Goal: Task Accomplishment & Management: Complete application form

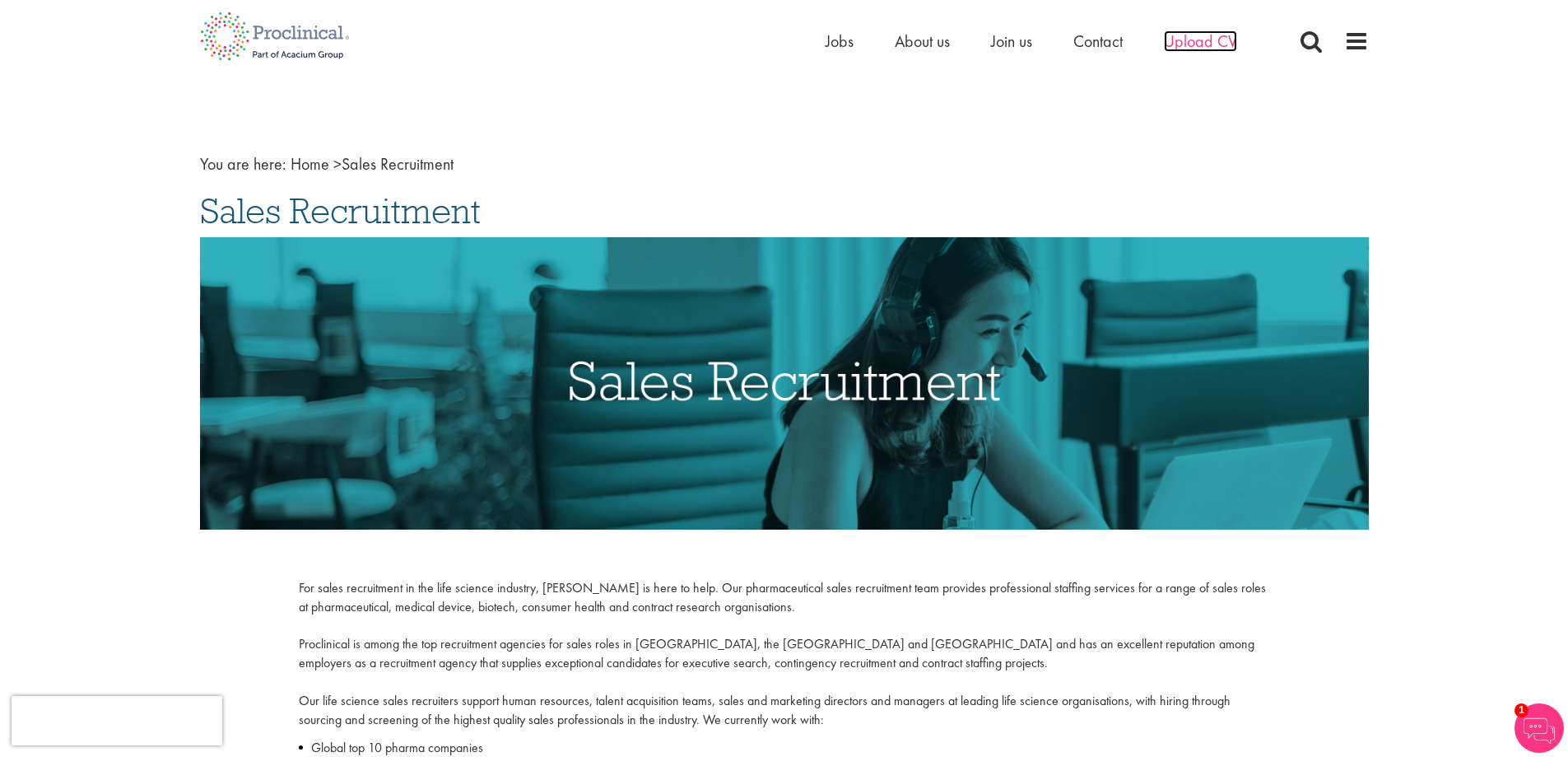
click at [1205, 41] on span "Upload CV" at bounding box center [1200, 41] width 73 height 21
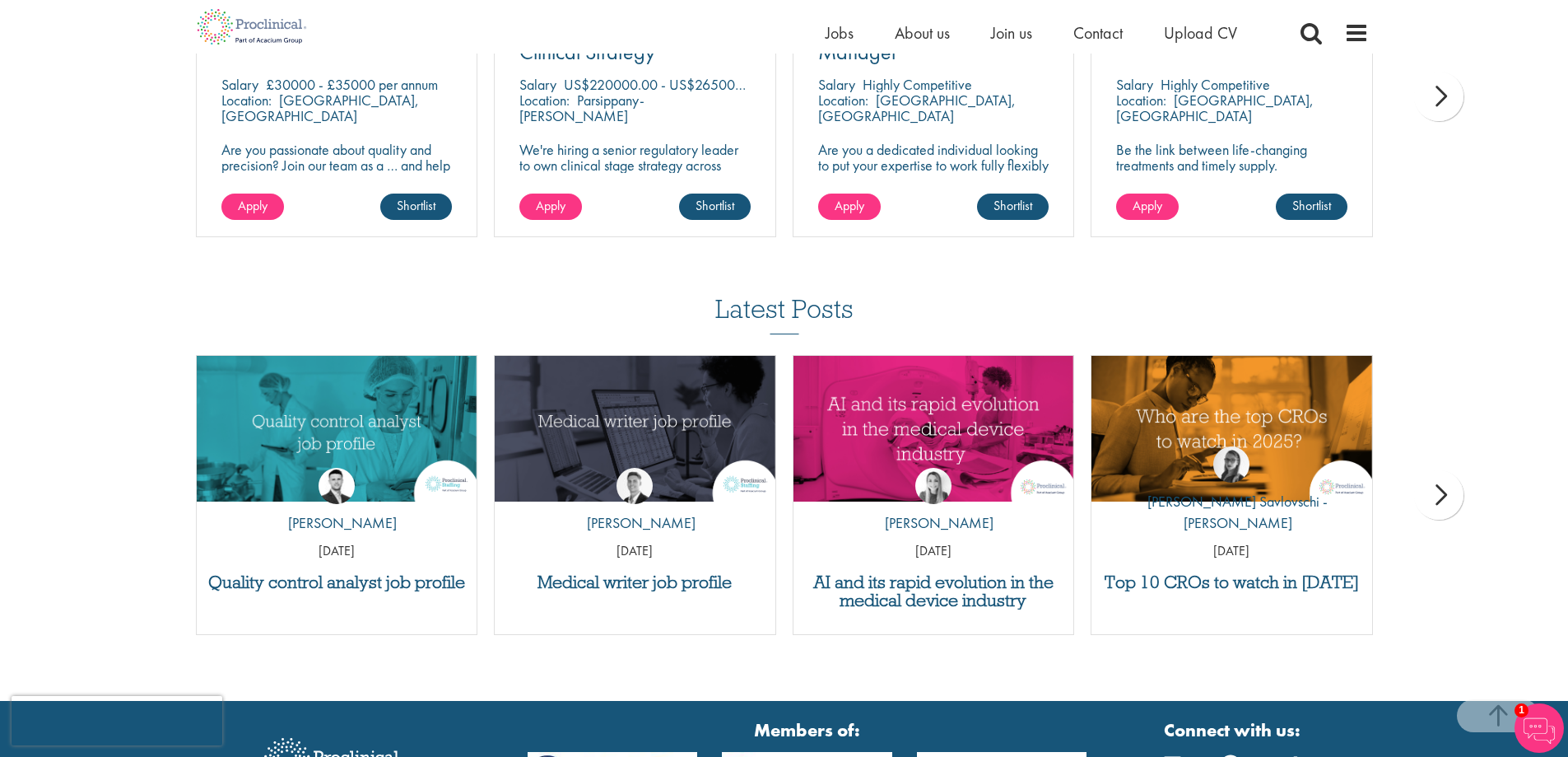
scroll to position [1338, 0]
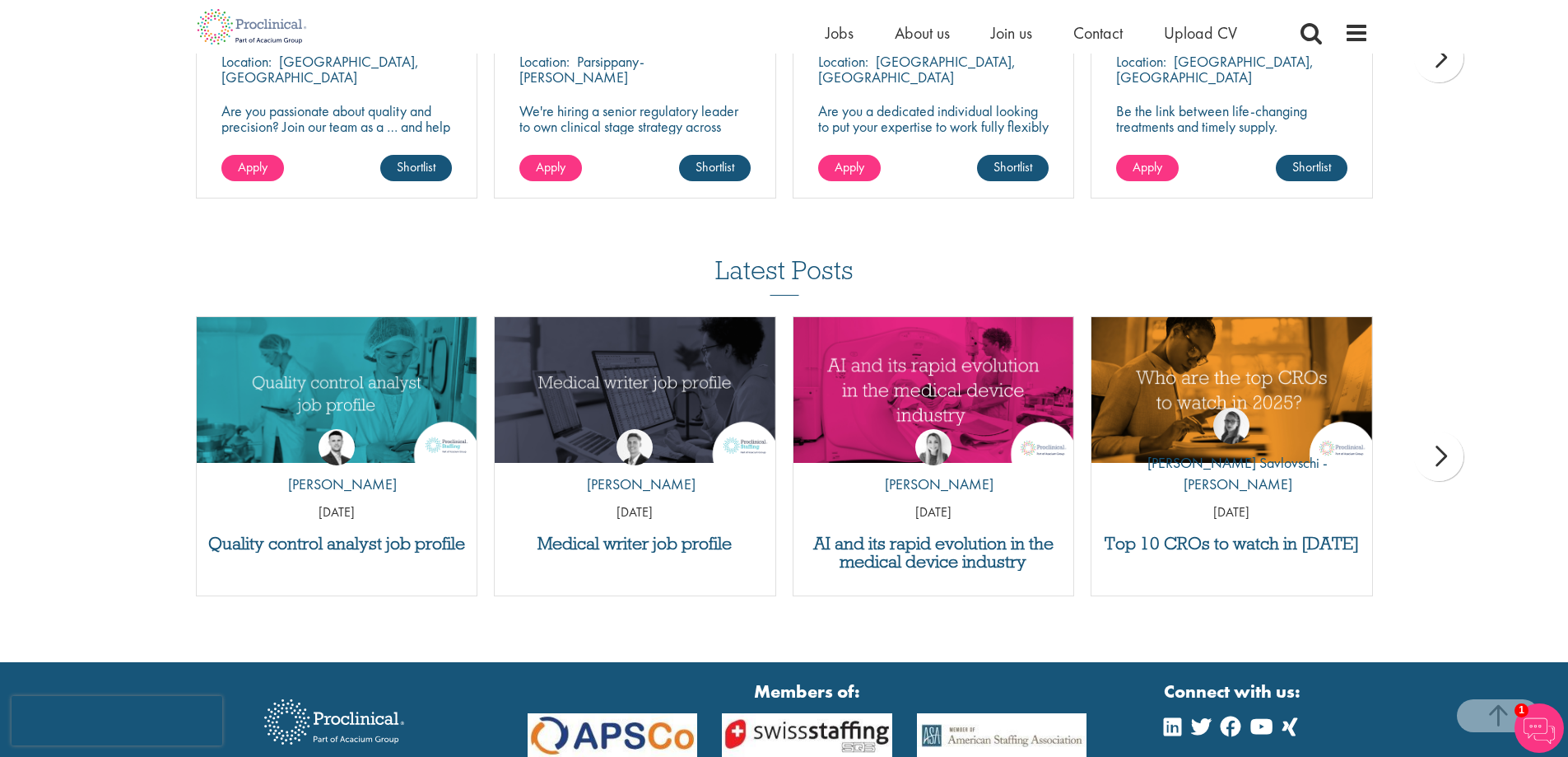
click at [1443, 453] on div "next" at bounding box center [1439, 456] width 49 height 49
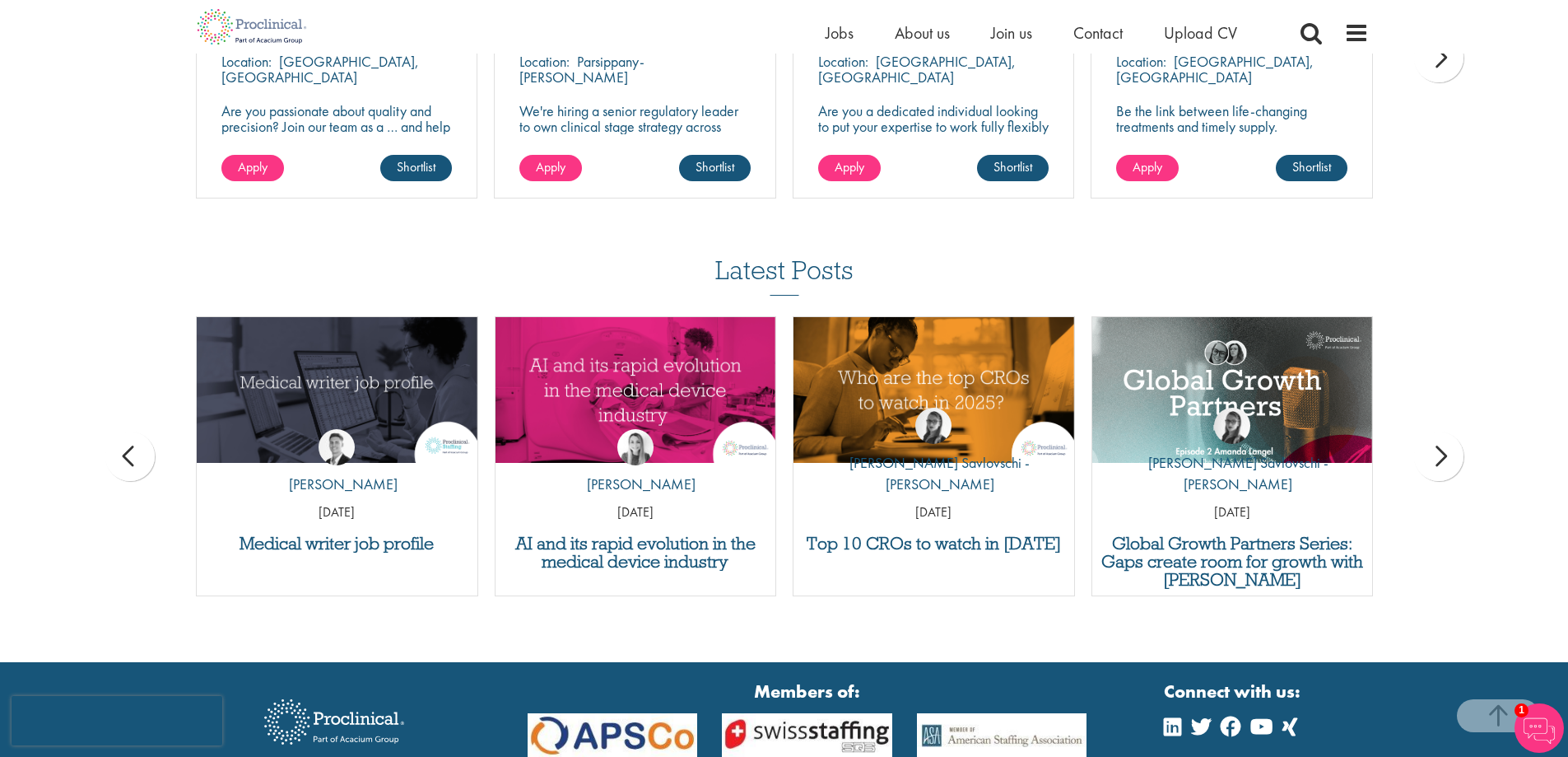
click at [1439, 450] on div "next" at bounding box center [1439, 456] width 49 height 49
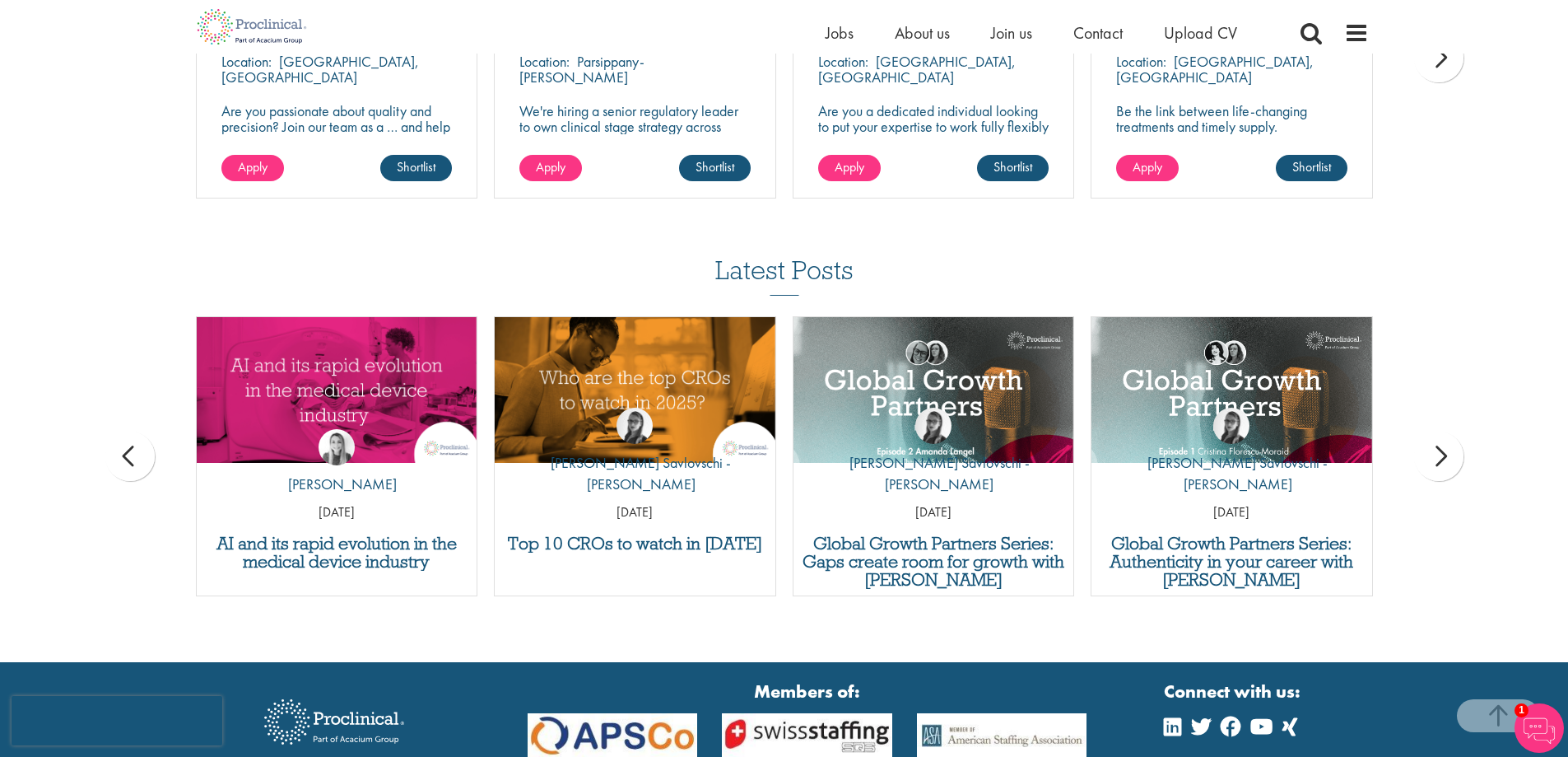
click at [1438, 450] on div "next" at bounding box center [1439, 456] width 49 height 49
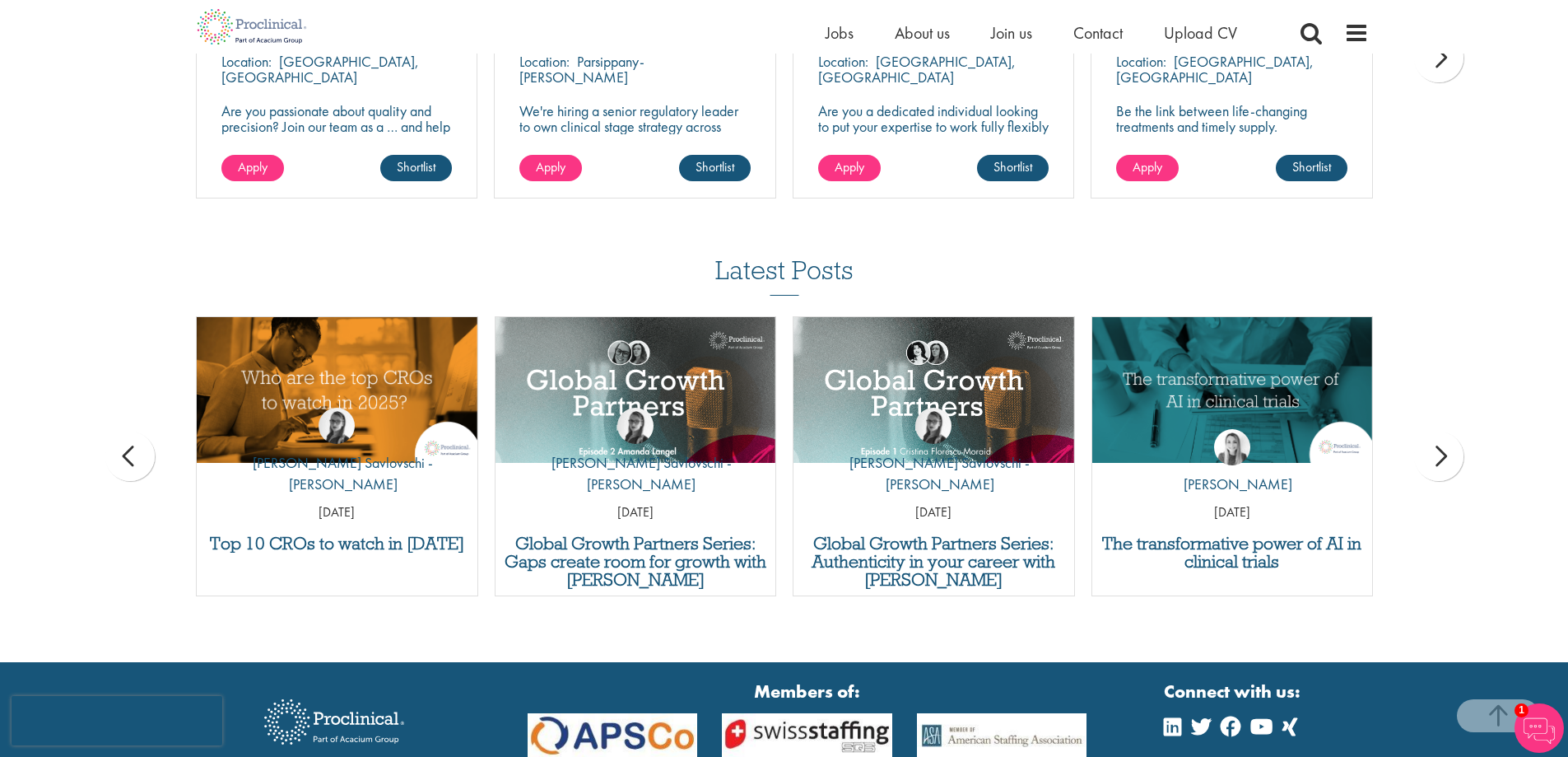
click at [1438, 450] on div "next" at bounding box center [1439, 456] width 49 height 49
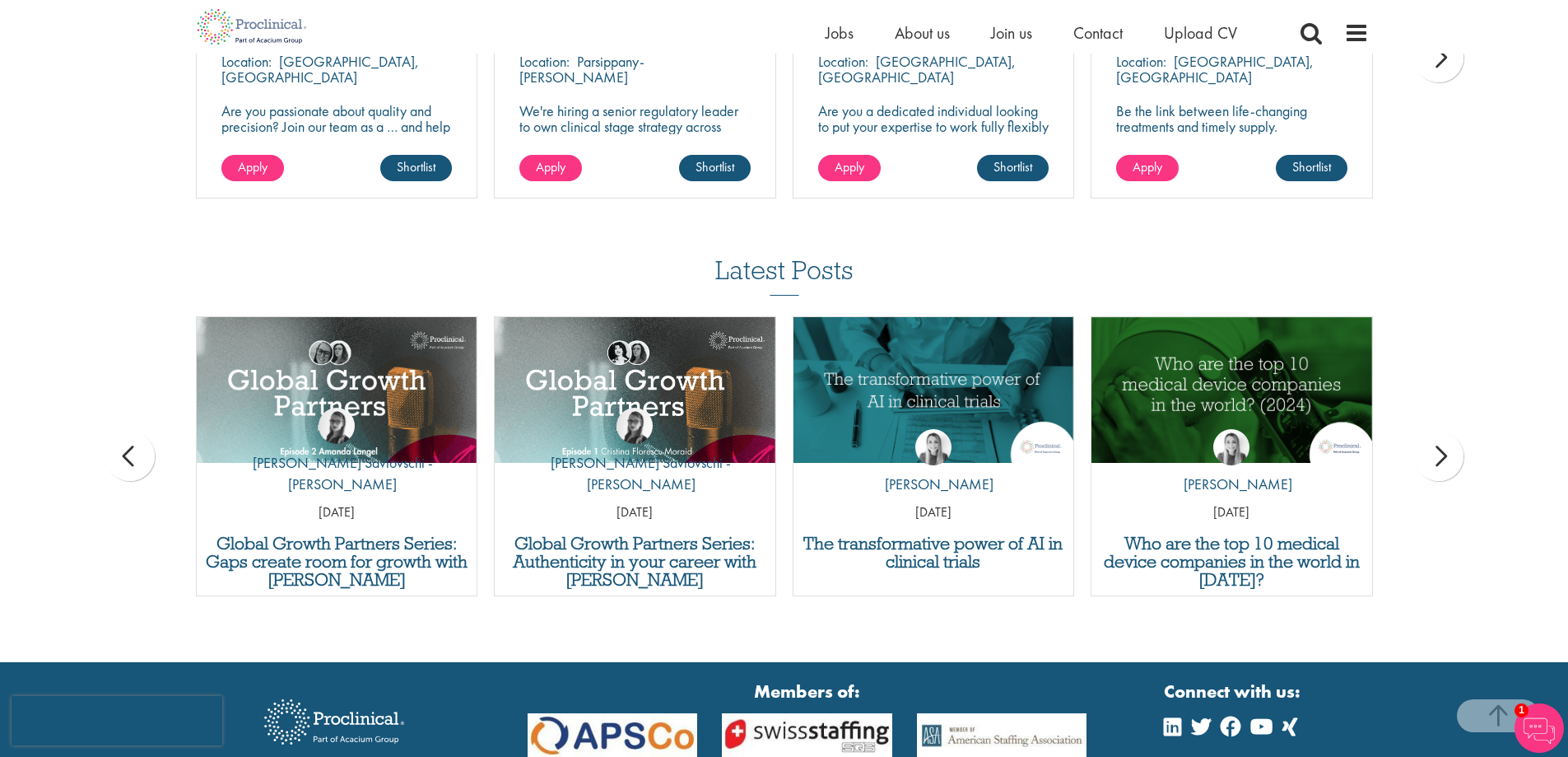
click at [1438, 450] on div "next" at bounding box center [1439, 456] width 49 height 49
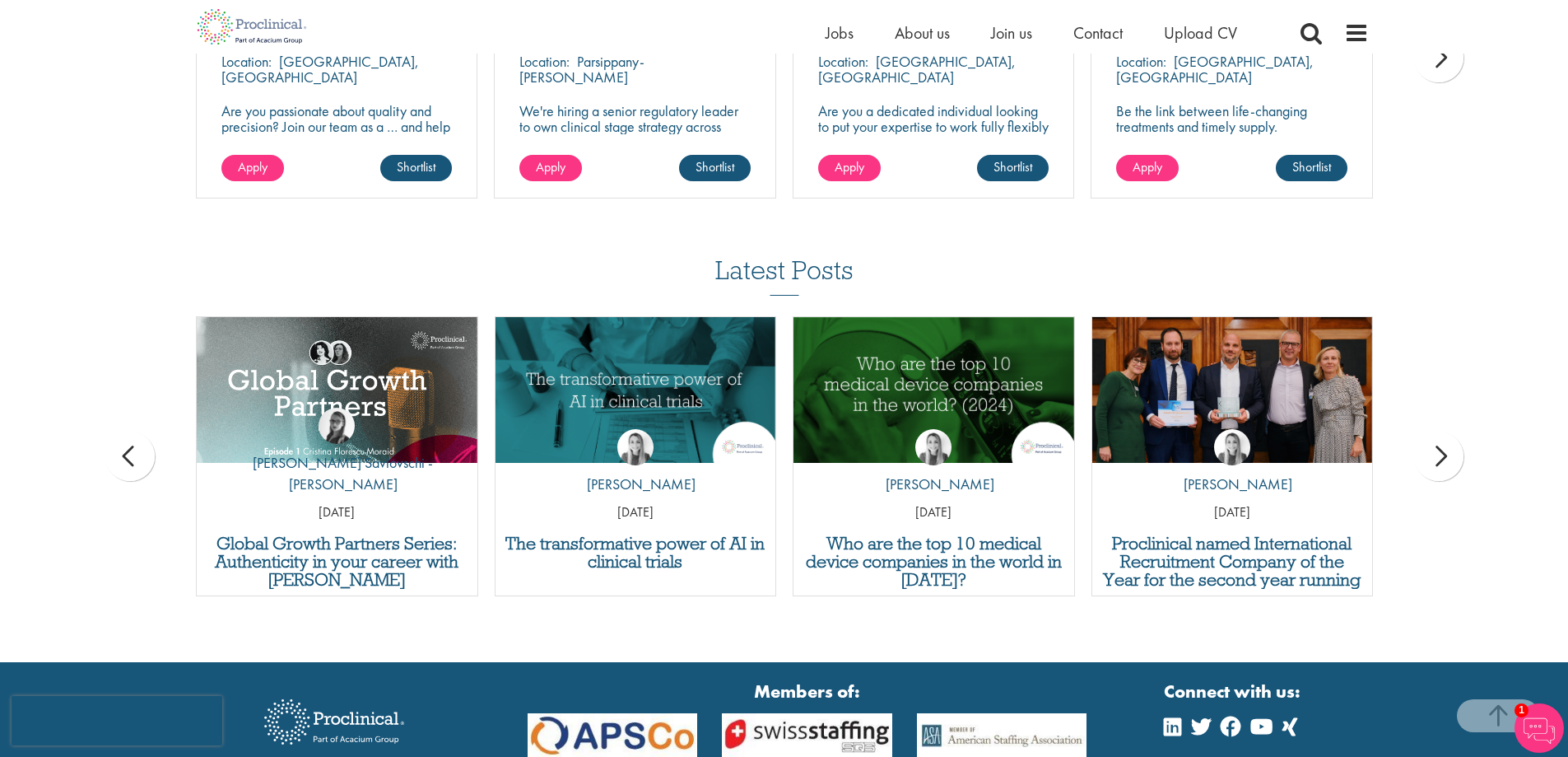
click at [1438, 450] on div "next" at bounding box center [1439, 456] width 49 height 49
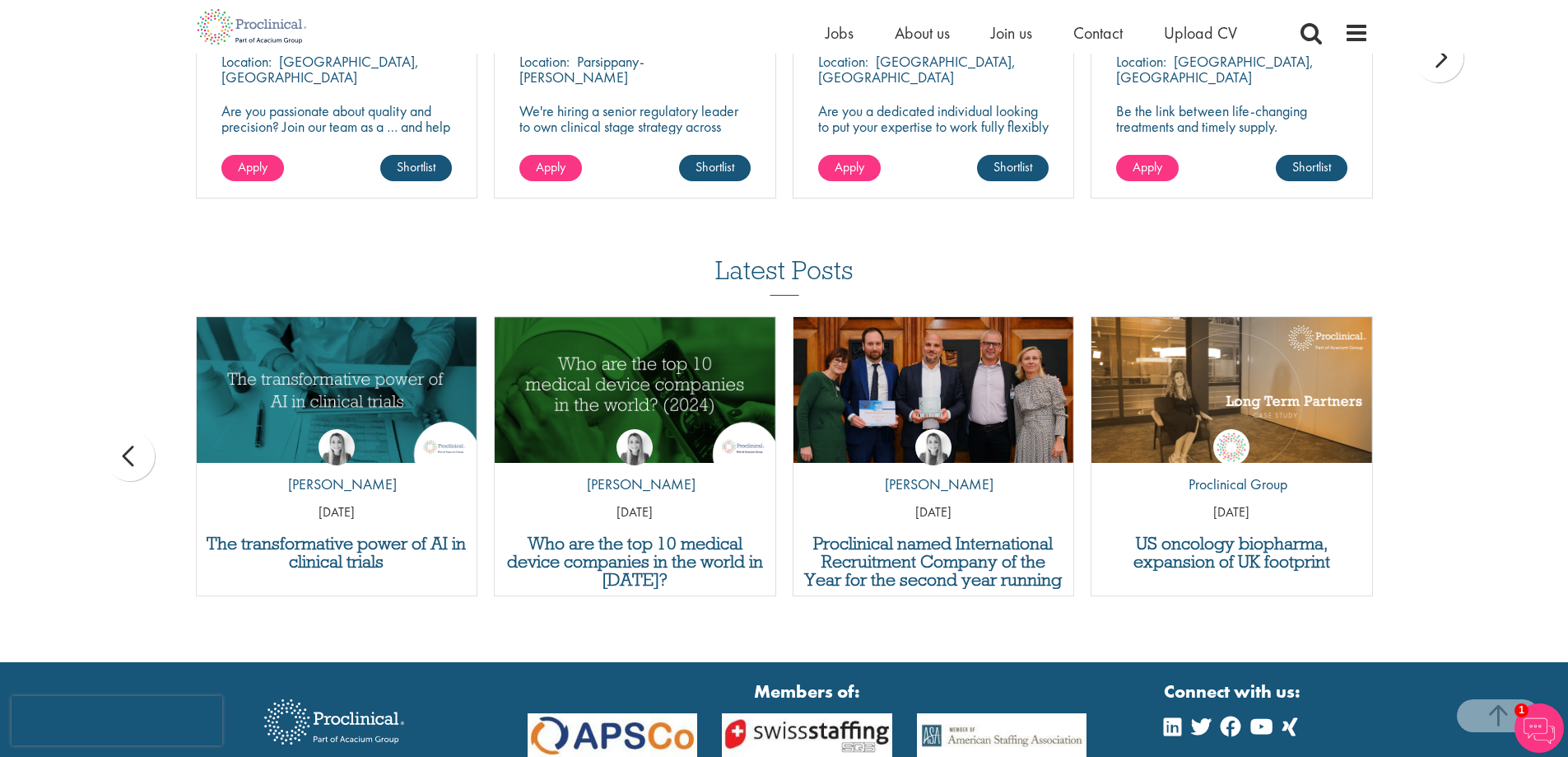
click at [1438, 450] on div "Latest Posts Quality control analyst job profile by [PERSON_NAME] [DATE] Medica…" at bounding box center [784, 434] width 1568 height 356
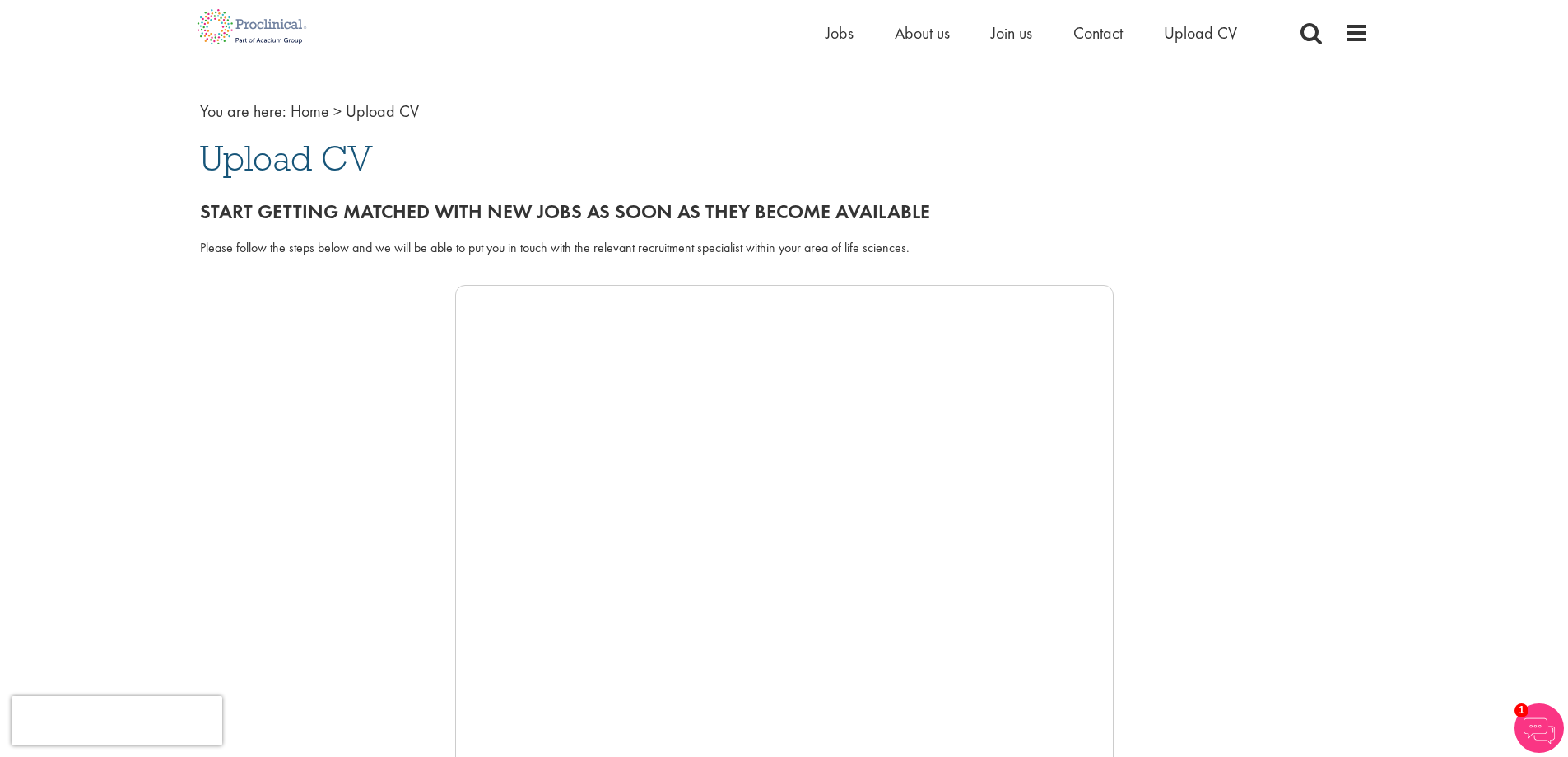
scroll to position [0, 0]
